Goal: Browse casually: Explore the website without a specific task or goal

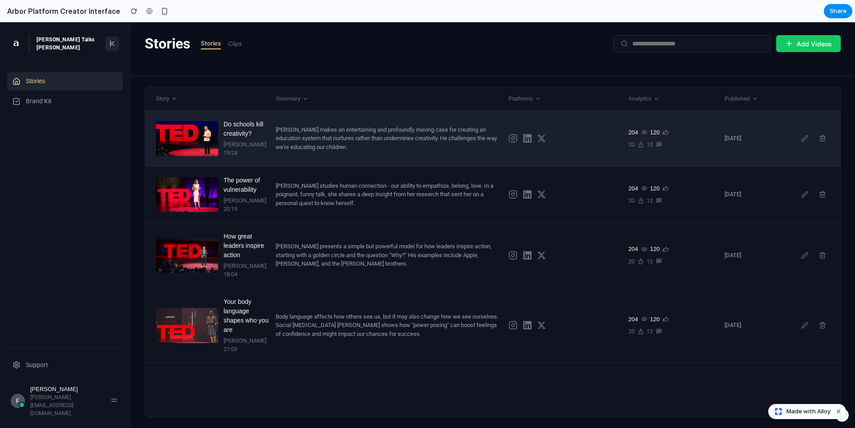
click at [368, 140] on div "[PERSON_NAME] makes an entertaining and profoundly moving case for creating an …" at bounding box center [389, 139] width 226 height 26
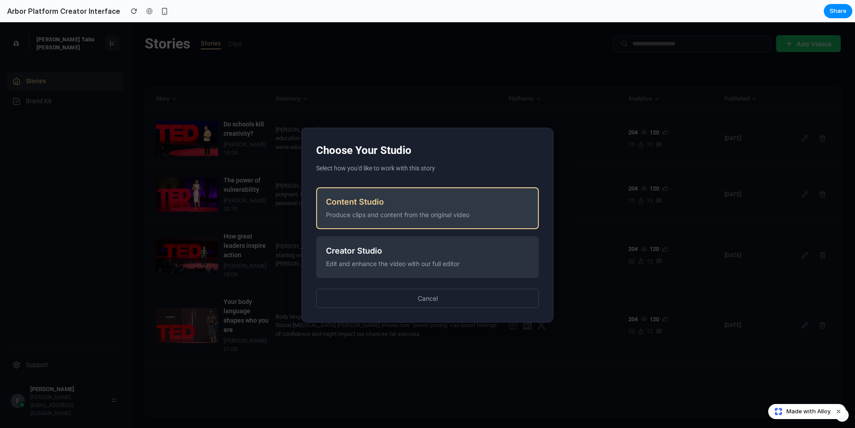
click at [391, 196] on button "Content Studio Produce clips and content from the original video" at bounding box center [427, 208] width 223 height 42
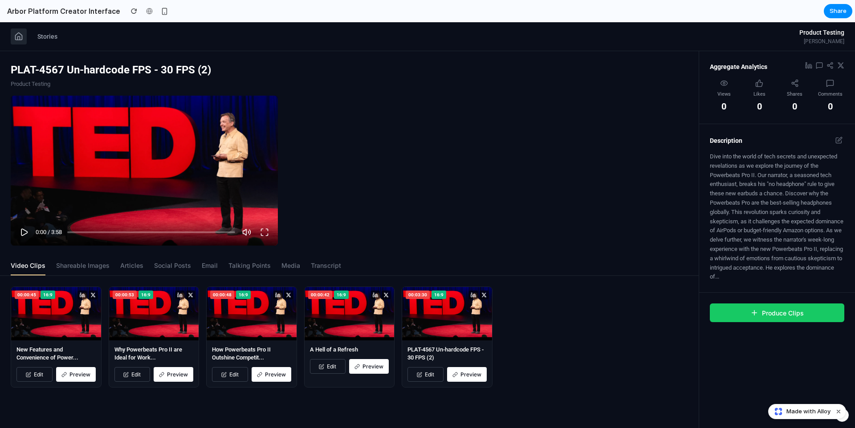
click at [18, 40] on icon at bounding box center [19, 36] width 7 height 7
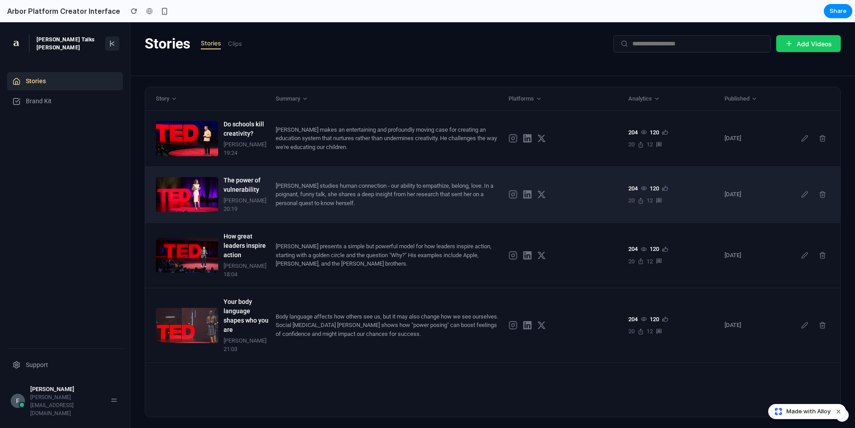
click at [317, 197] on div "[PERSON_NAME] studies human connection - our ability to empathize, belong, love…" at bounding box center [389, 195] width 226 height 26
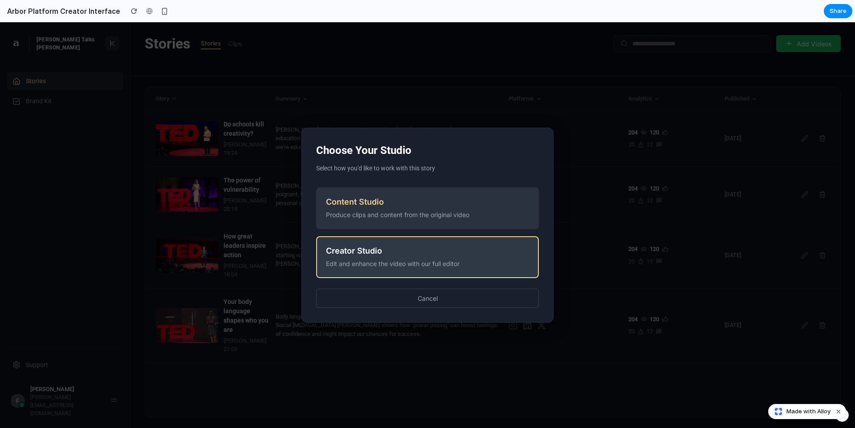
click at [405, 254] on div "Creator Studio" at bounding box center [427, 250] width 203 height 9
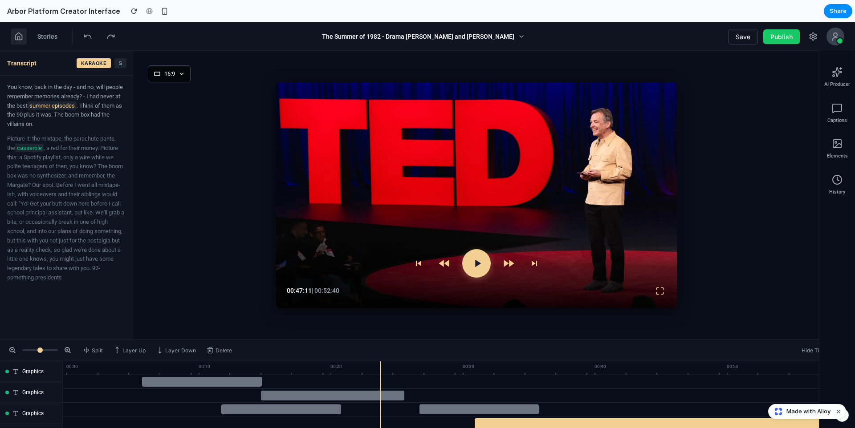
click at [21, 41] on button at bounding box center [19, 36] width 16 height 16
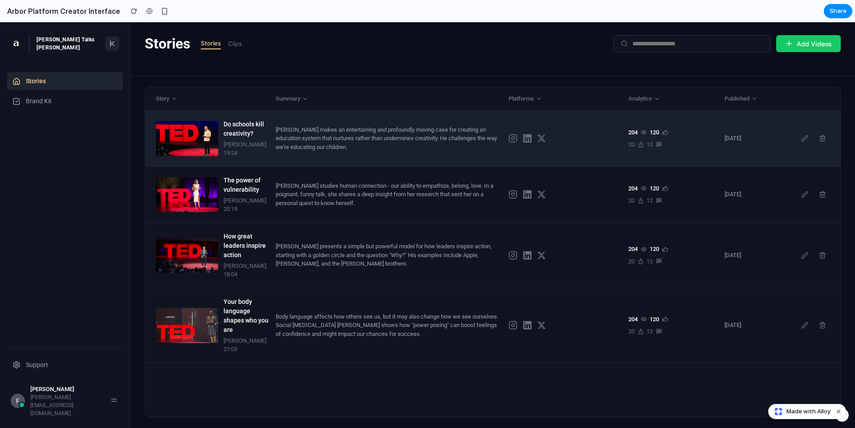
click at [284, 162] on div "Do schools kill creativity? [PERSON_NAME] 19:24 [PERSON_NAME] makes an entertai…" at bounding box center [492, 139] width 695 height 56
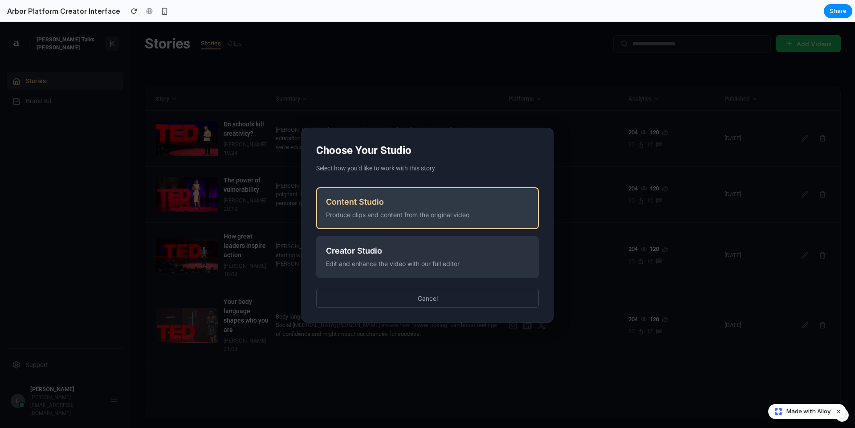
click at [426, 228] on button "Content Studio Produce clips and content from the original video" at bounding box center [427, 208] width 223 height 42
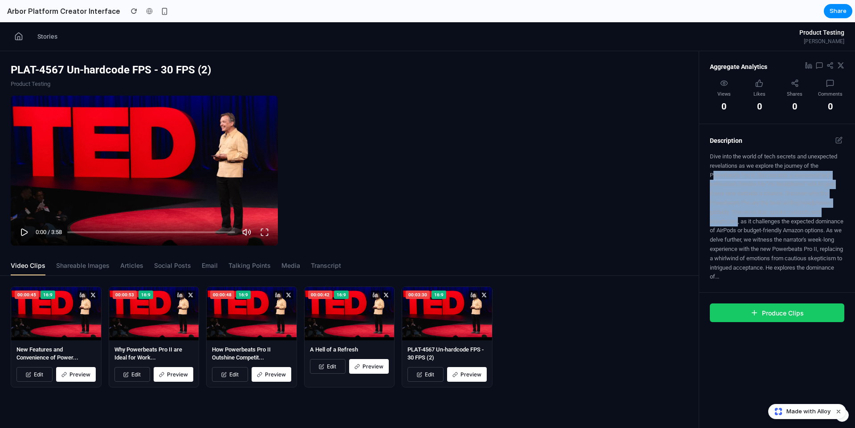
drag, startPoint x: 734, startPoint y: 175, endPoint x: 767, endPoint y: 220, distance: 55.8
click at [774, 223] on p "Dive into the world of tech secrets and unexpected revelations as we explore th…" at bounding box center [777, 217] width 134 height 130
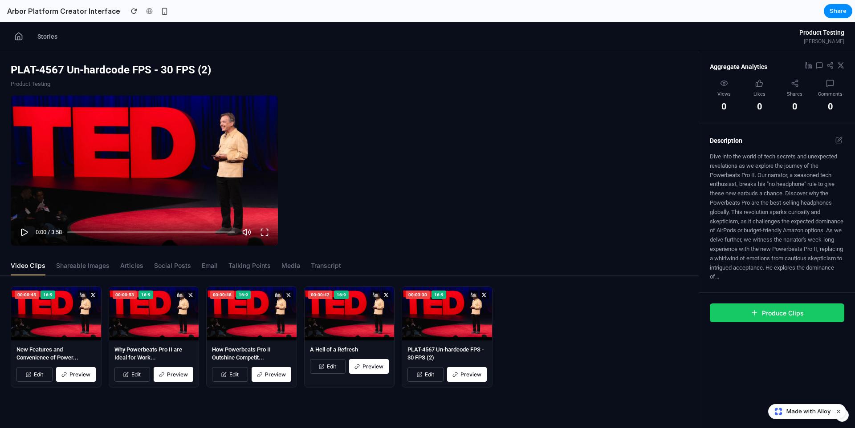
click at [697, 191] on div "PLAT-4567 Un-hardcode FPS - 30 FPS (2) Product Testing 0:00 / 3:58 Video Clips …" at bounding box center [427, 239] width 855 height 377
click at [778, 186] on p "Dive into the world of tech secrets and unexpected revelations as we explore th…" at bounding box center [777, 217] width 134 height 130
click at [49, 32] on span "Stories" at bounding box center [47, 36] width 20 height 9
click at [9, 37] on div "Stories Product Testing [PERSON_NAME]" at bounding box center [427, 36] width 855 height 29
click at [13, 36] on button at bounding box center [19, 36] width 16 height 16
